Goal: Information Seeking & Learning: Learn about a topic

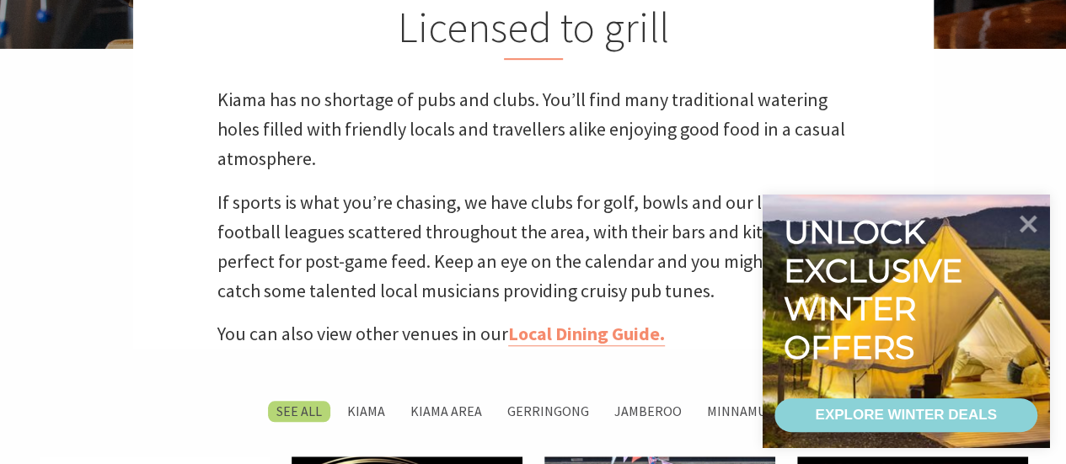
scroll to position [505, 0]
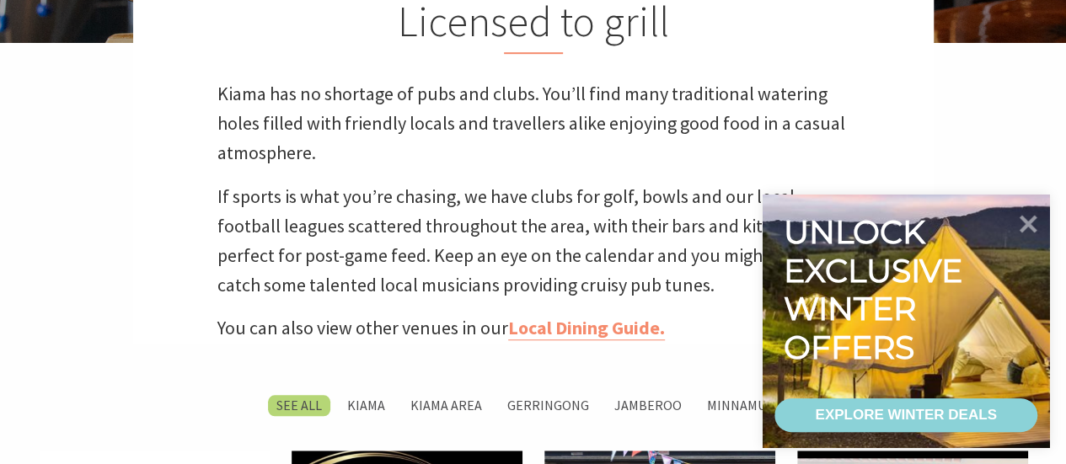
drag, startPoint x: 1039, startPoint y: 229, endPoint x: 980, endPoint y: 228, distance: 59.8
click at [1039, 229] on icon at bounding box center [1027, 223] width 35 height 35
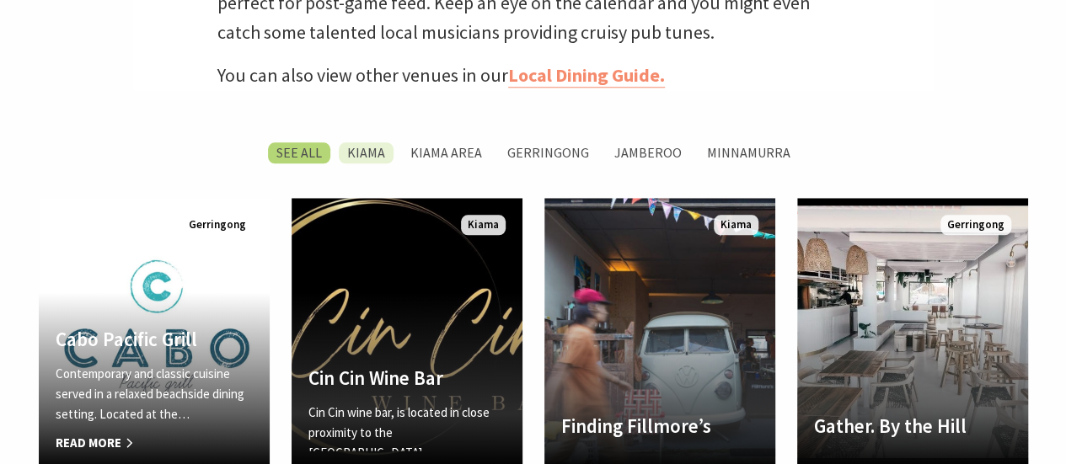
scroll to position [566, 1086]
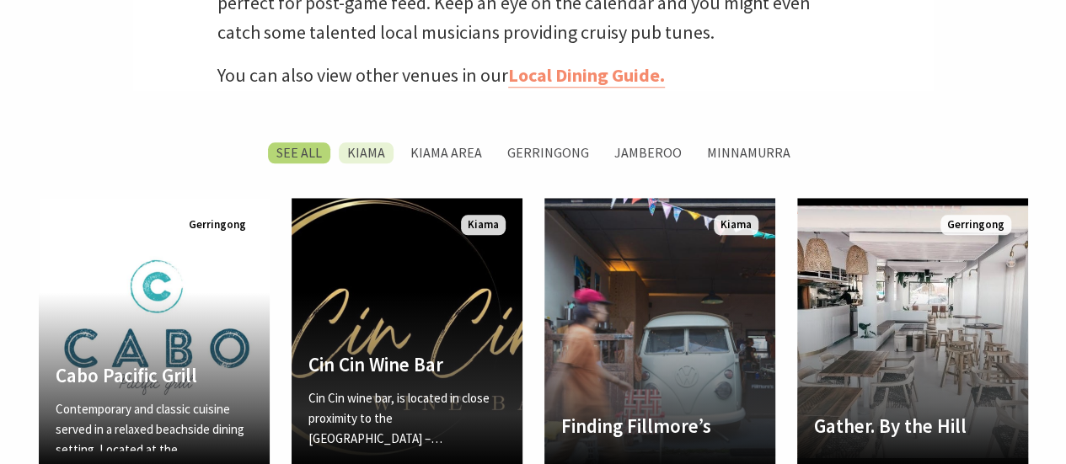
drag, startPoint x: 368, startPoint y: 145, endPoint x: 397, endPoint y: 144, distance: 28.7
click at [367, 144] on label "Kiama" at bounding box center [366, 152] width 55 height 21
click at [0, 0] on input "Kiama" at bounding box center [0, 0] width 0 height 0
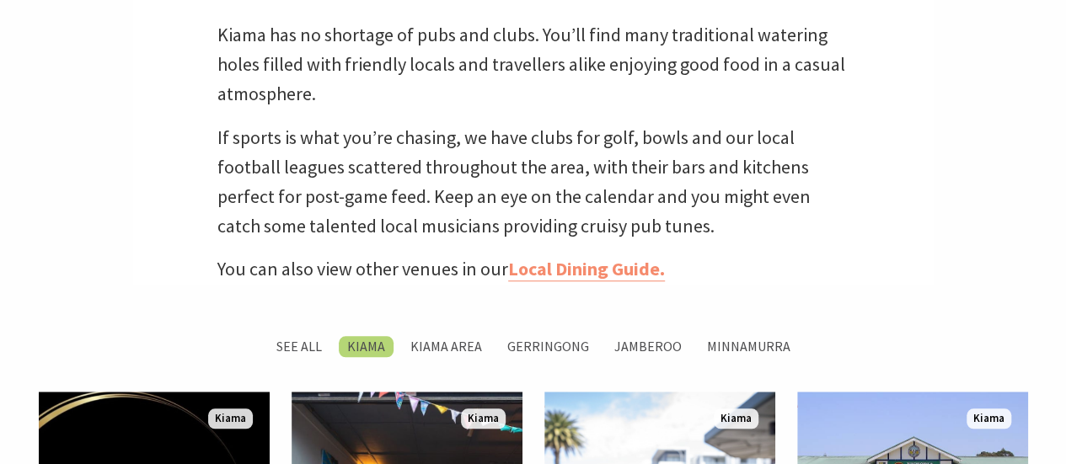
scroll to position [646, 0]
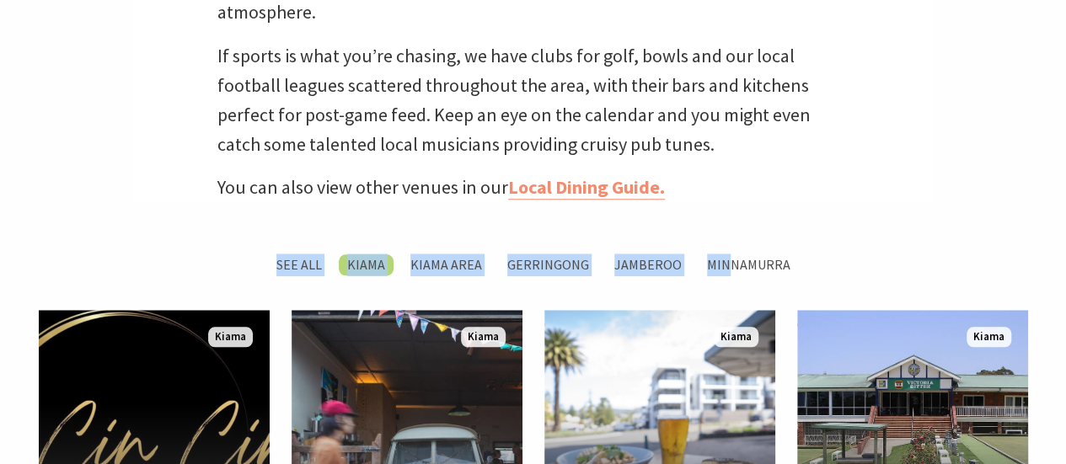
drag, startPoint x: 721, startPoint y: 274, endPoint x: 713, endPoint y: 286, distance: 14.5
click at [714, 283] on div "SEE All Kiama Kiama Area Gerringong Jamberoo Minnamurra" at bounding box center [533, 282] width 1011 height 56
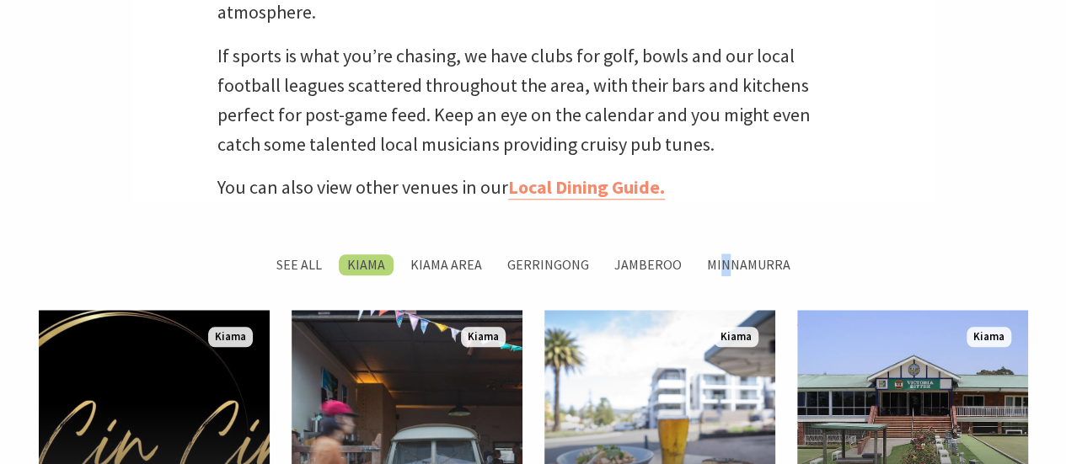
click at [726, 281] on div "SEE All Kiama Kiama Area Gerringong Jamberoo Minnamurra" at bounding box center [533, 282] width 1011 height 56
click at [732, 269] on label "Minnamurra" at bounding box center [748, 264] width 100 height 21
click at [0, 0] on input "Minnamurra" at bounding box center [0, 0] width 0 height 0
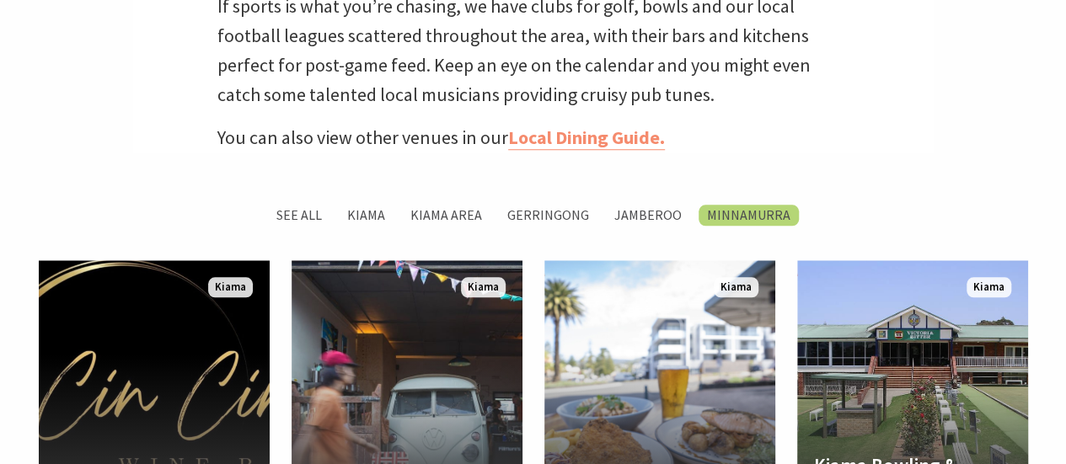
scroll to position [730, 0]
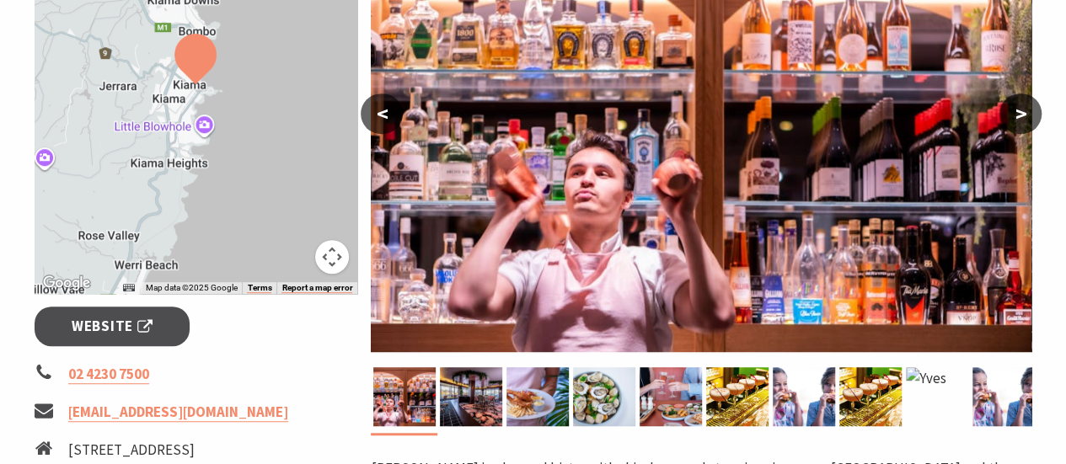
scroll to position [421, 0]
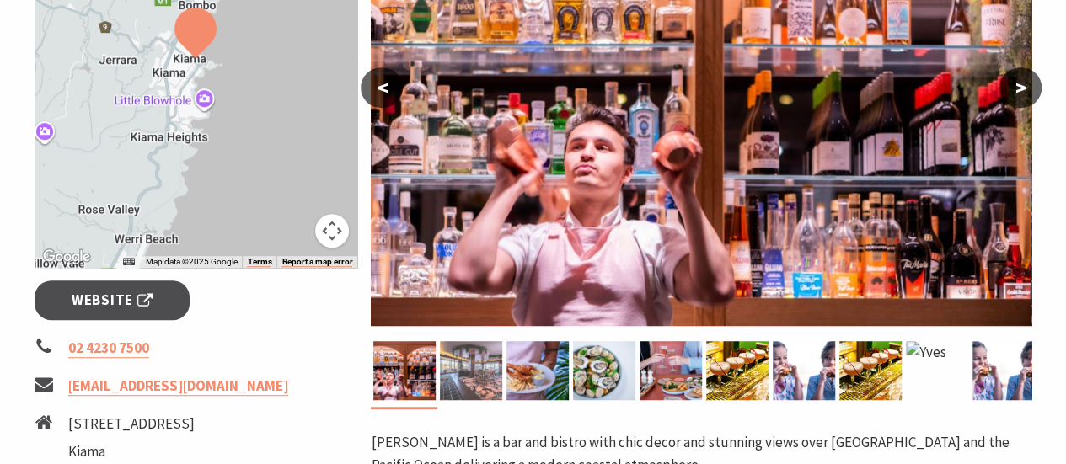
click at [480, 366] on img at bounding box center [471, 370] width 62 height 59
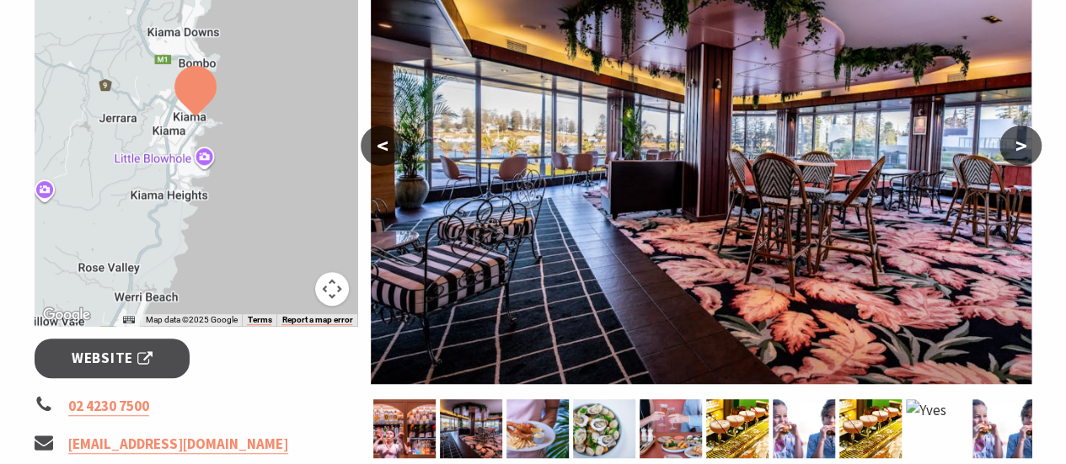
scroll to position [337, 0]
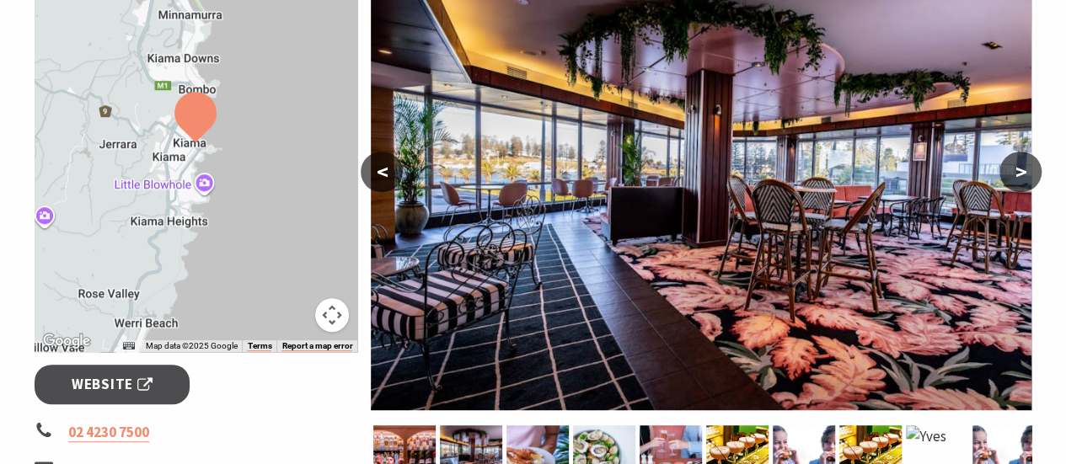
click at [1016, 170] on button ">" at bounding box center [1020, 172] width 42 height 40
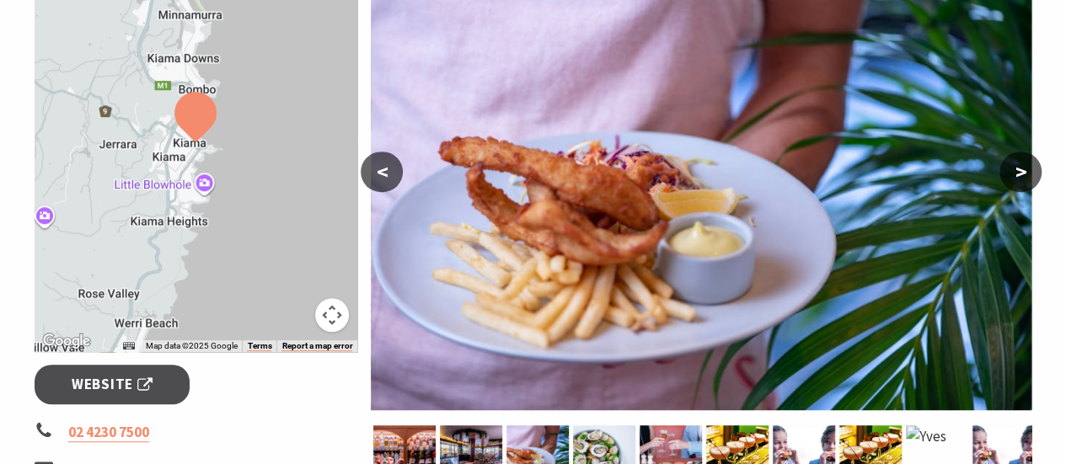
click at [1016, 171] on button ">" at bounding box center [1020, 172] width 42 height 40
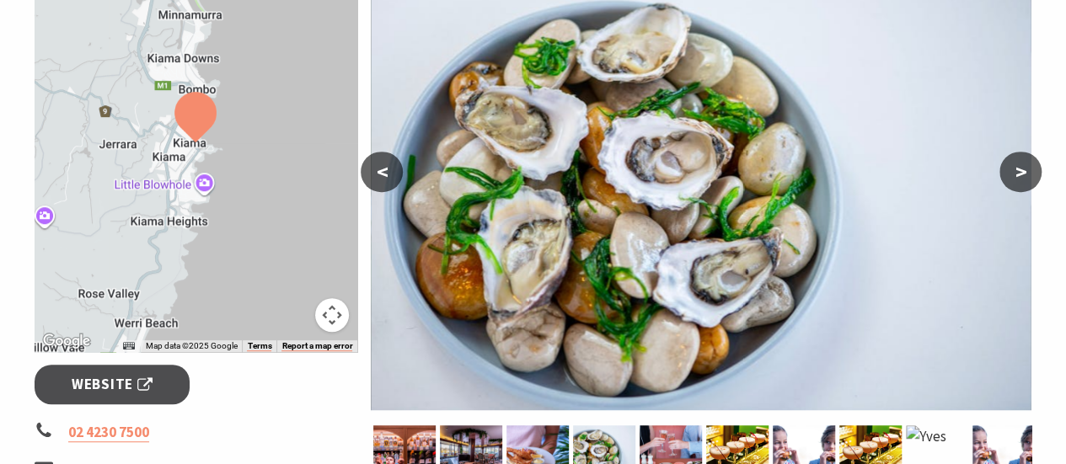
click at [1016, 171] on button ">" at bounding box center [1020, 172] width 42 height 40
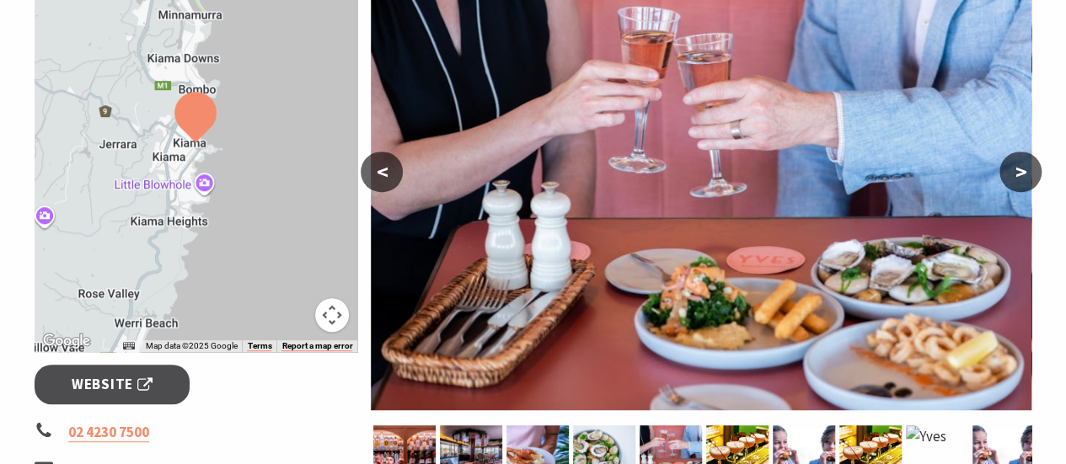
click at [1016, 171] on button ">" at bounding box center [1020, 172] width 42 height 40
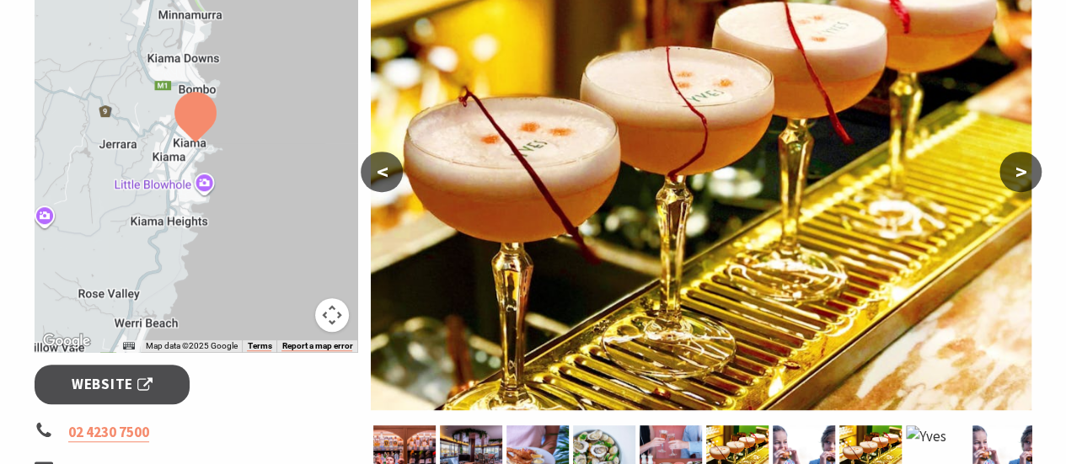
click at [1021, 171] on button ">" at bounding box center [1020, 172] width 42 height 40
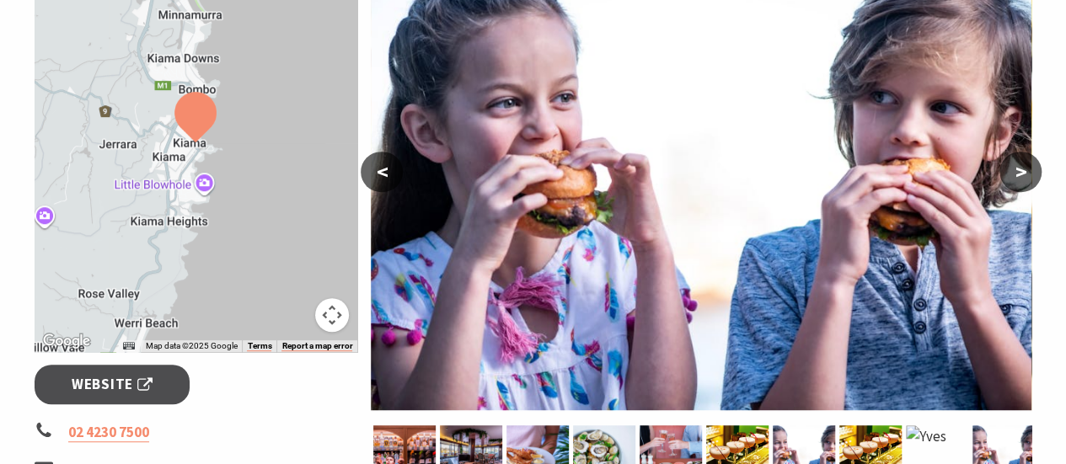
click at [1021, 171] on button ">" at bounding box center [1020, 172] width 42 height 40
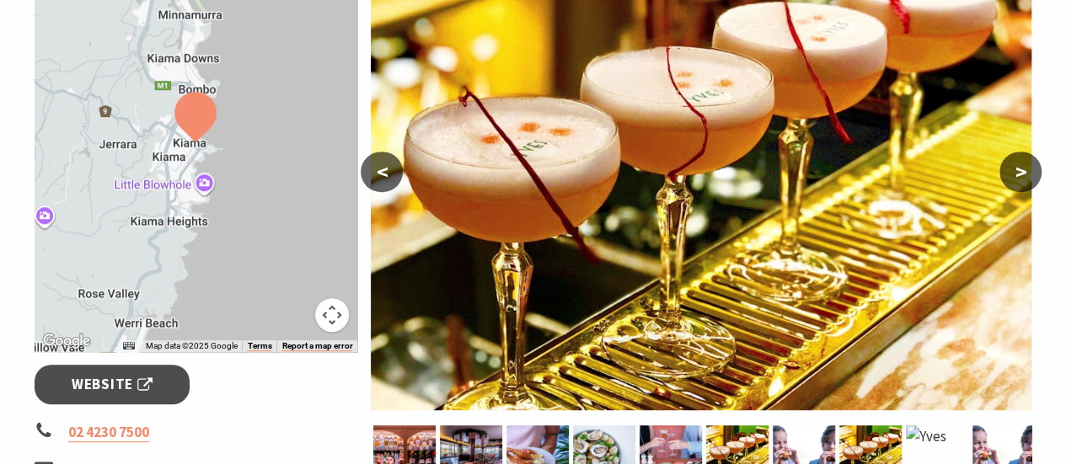
click at [1023, 170] on button ">" at bounding box center [1020, 172] width 42 height 40
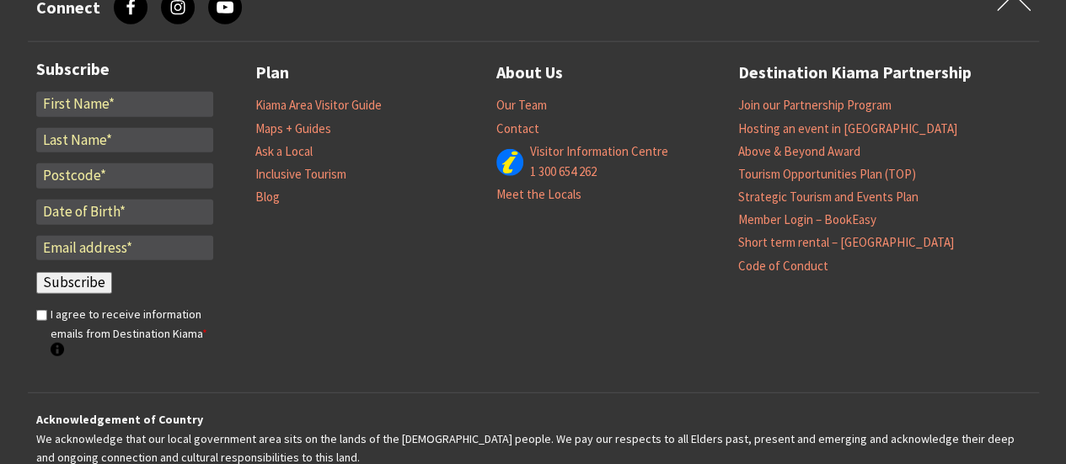
scroll to position [1769, 0]
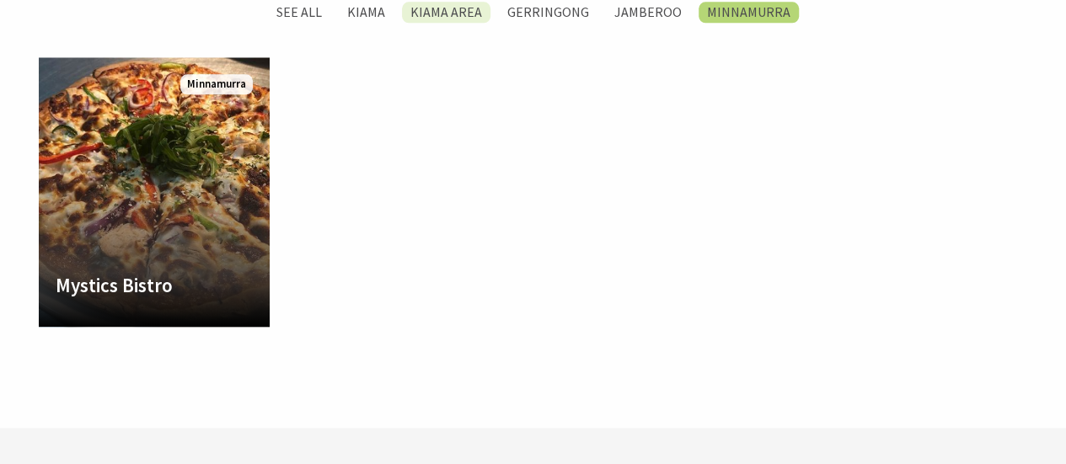
scroll to position [34, 1086]
click at [452, 12] on label "Kiama Area" at bounding box center [446, 12] width 88 height 21
click at [0, 0] on input "Kiama Area" at bounding box center [0, 0] width 0 height 0
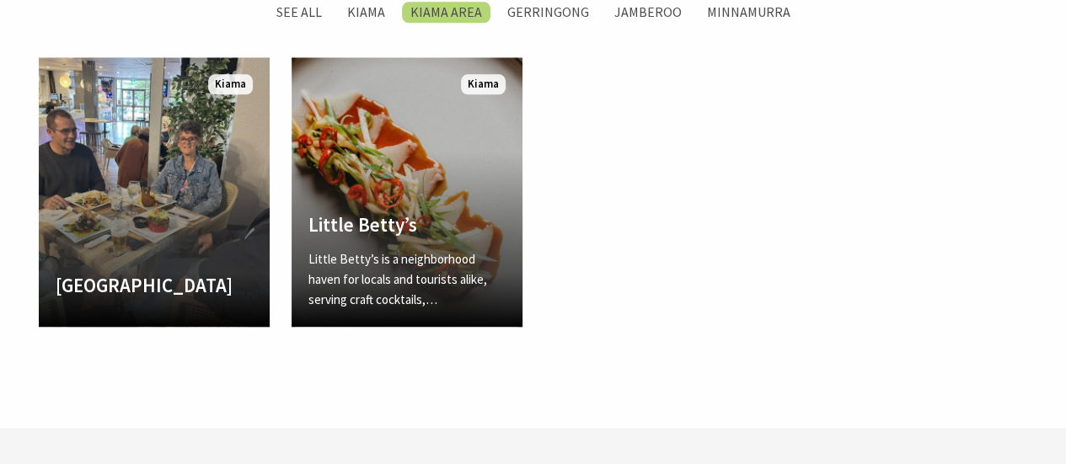
scroll to position [566, 1086]
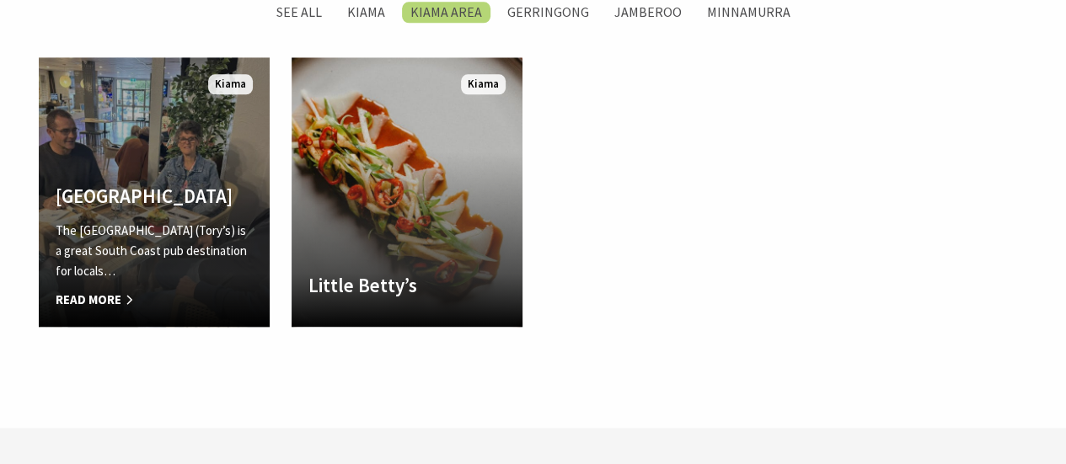
click at [131, 129] on link "[GEOGRAPHIC_DATA] The [GEOGRAPHIC_DATA] (Tory’s) is a great South Coast pub des…" at bounding box center [154, 192] width 231 height 270
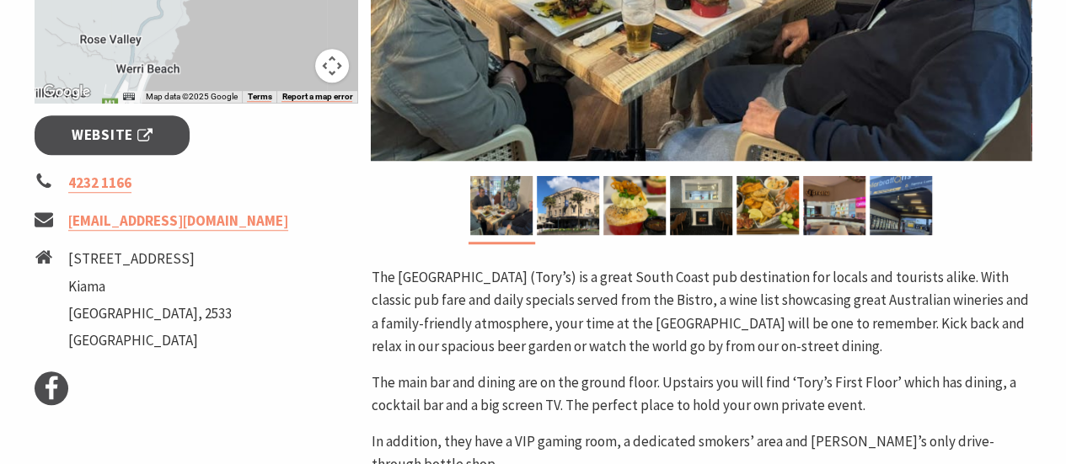
scroll to position [590, 0]
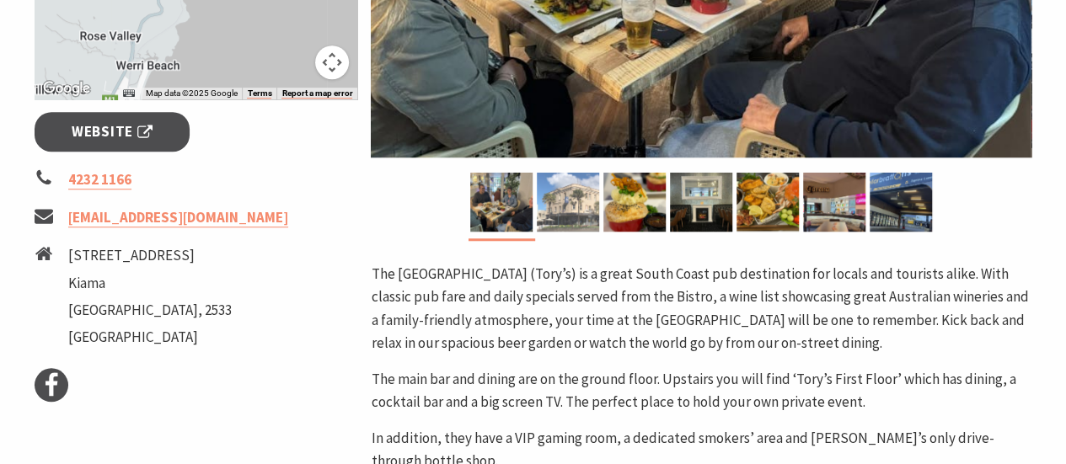
click at [558, 186] on img at bounding box center [568, 202] width 62 height 59
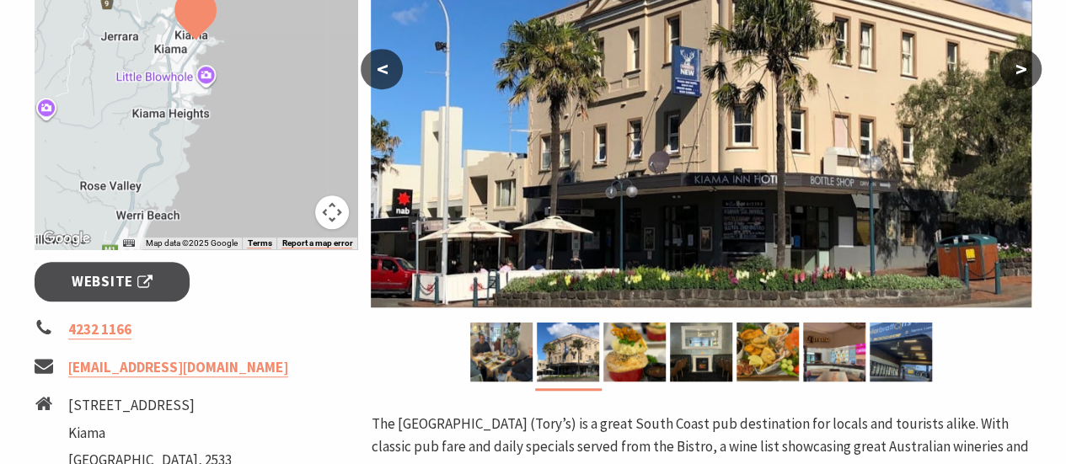
scroll to position [337, 0]
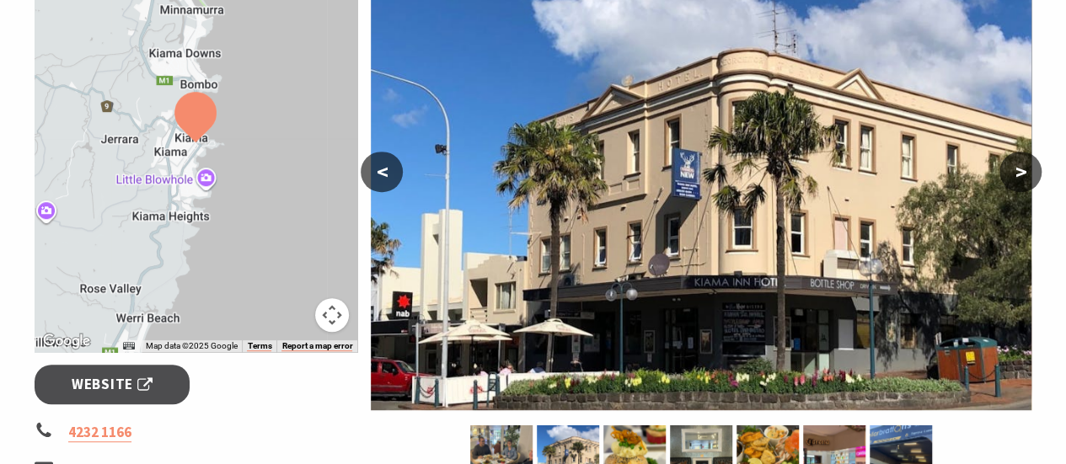
click at [1024, 182] on button ">" at bounding box center [1020, 172] width 42 height 40
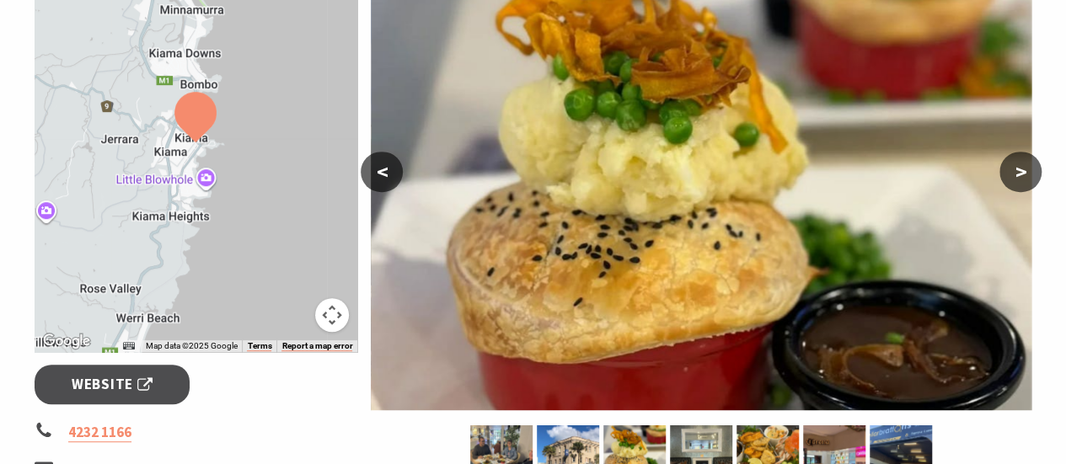
click at [1046, 185] on section "Home Eat & Drink Bars, Pubs & Clubs Kiama Inn Hotel Kiama Inn Hotel ← Move left…" at bounding box center [533, 435] width 1066 height 1363
click at [1033, 182] on button ">" at bounding box center [1020, 172] width 42 height 40
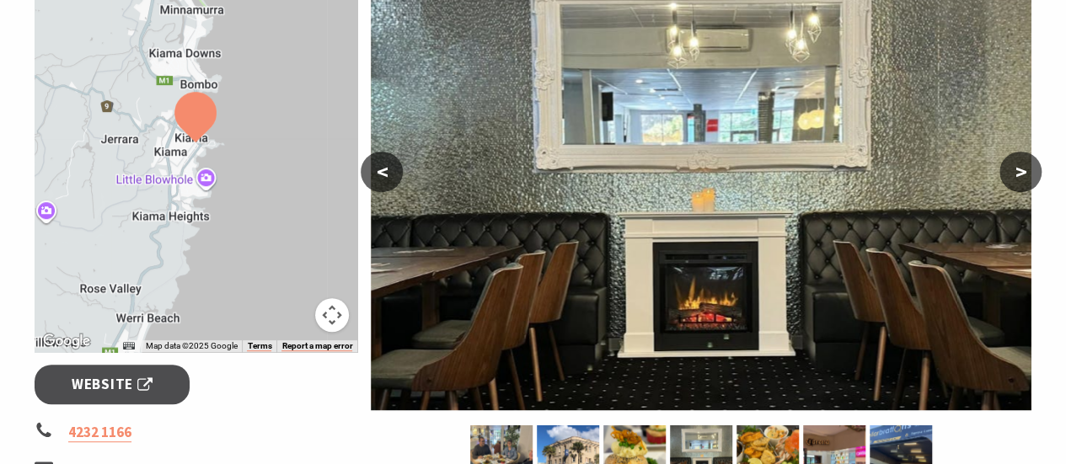
click at [1033, 181] on button ">" at bounding box center [1020, 172] width 42 height 40
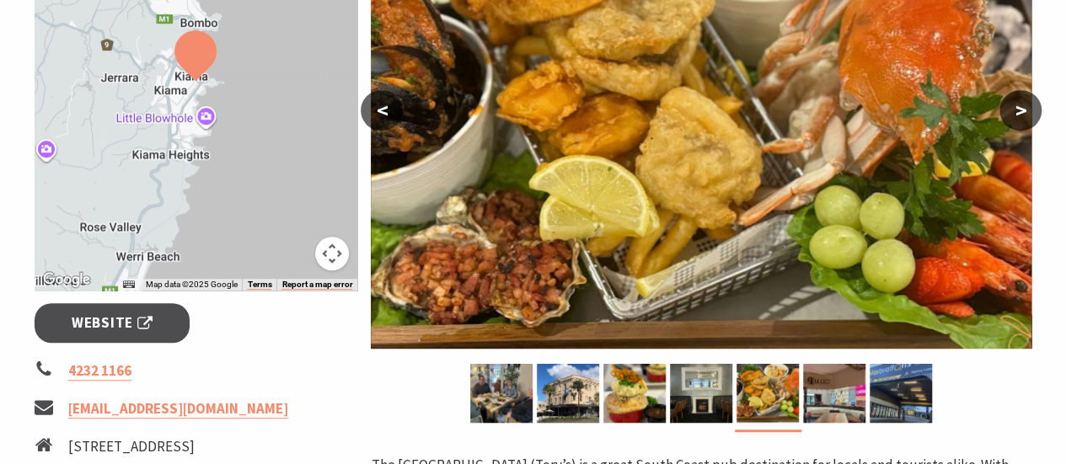
scroll to position [674, 0]
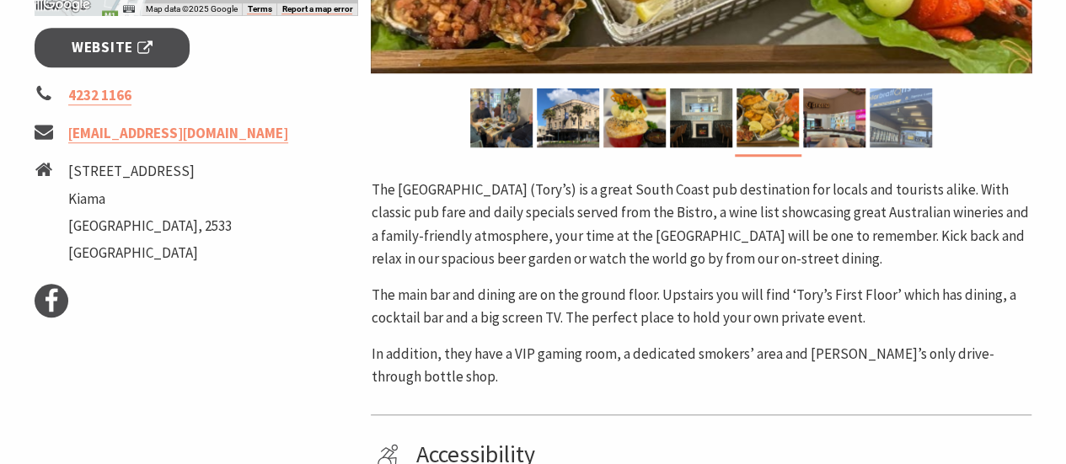
click at [884, 127] on img at bounding box center [900, 117] width 62 height 59
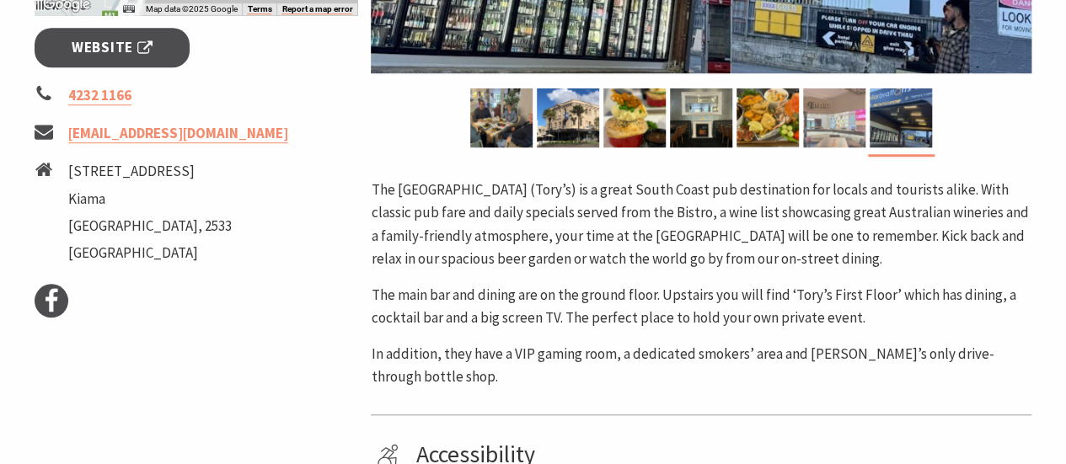
click at [824, 131] on img at bounding box center [834, 117] width 62 height 59
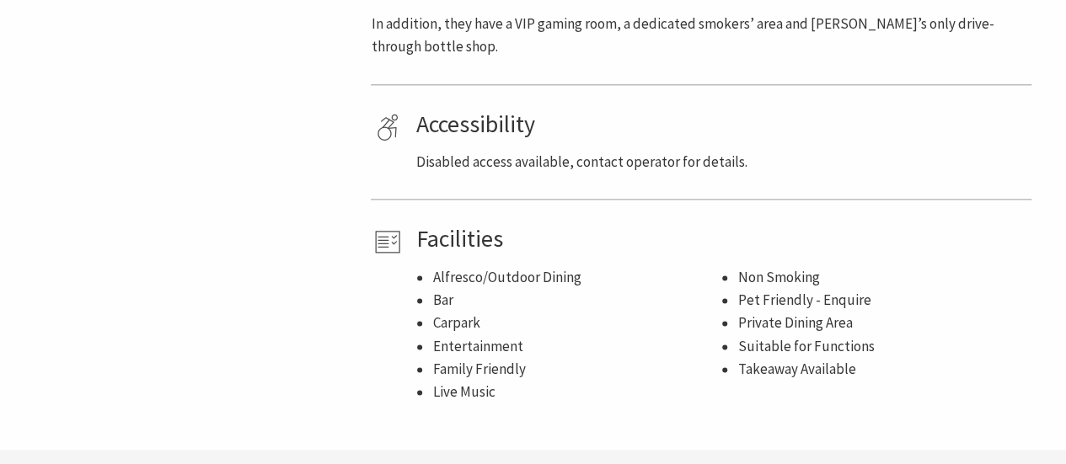
scroll to position [1011, 0]
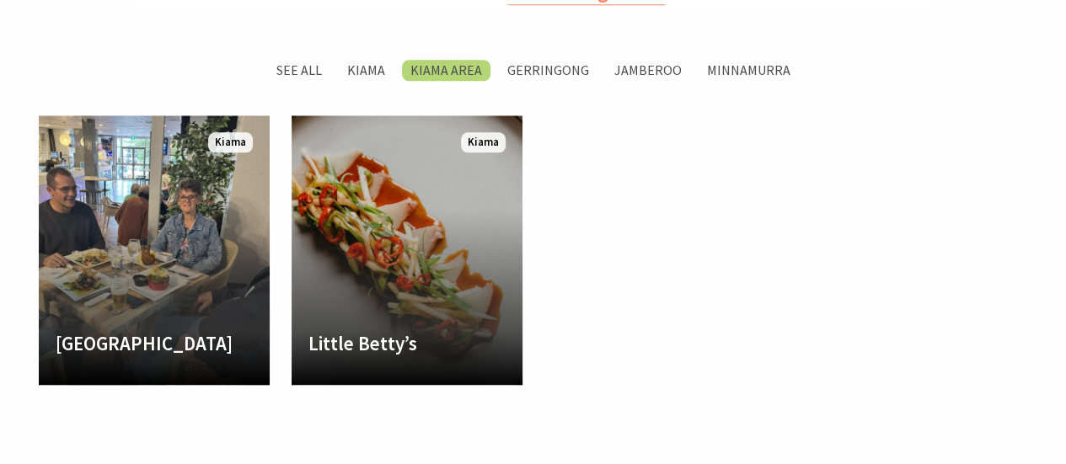
scroll to position [815, 0]
